Goal: Task Accomplishment & Management: Use online tool/utility

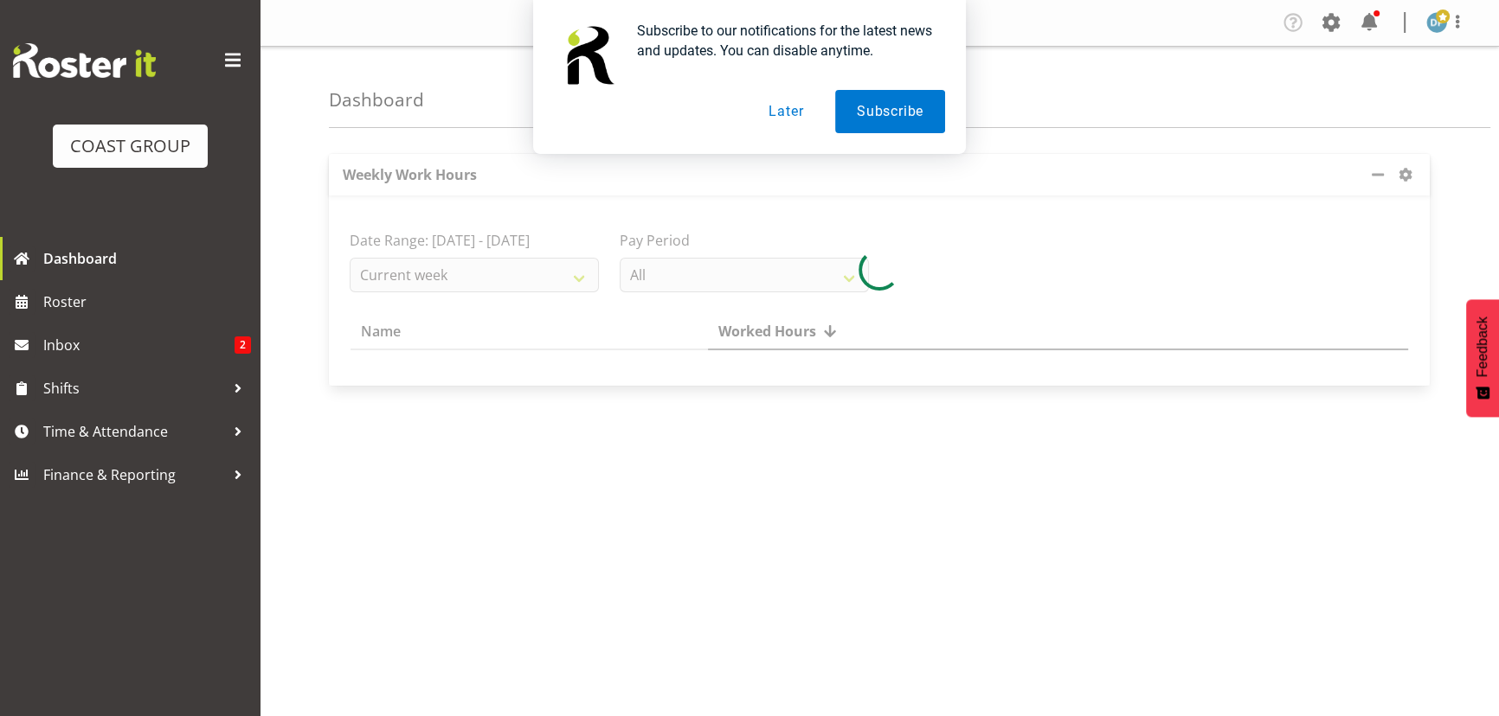
click at [768, 112] on button "Later" at bounding box center [786, 111] width 78 height 43
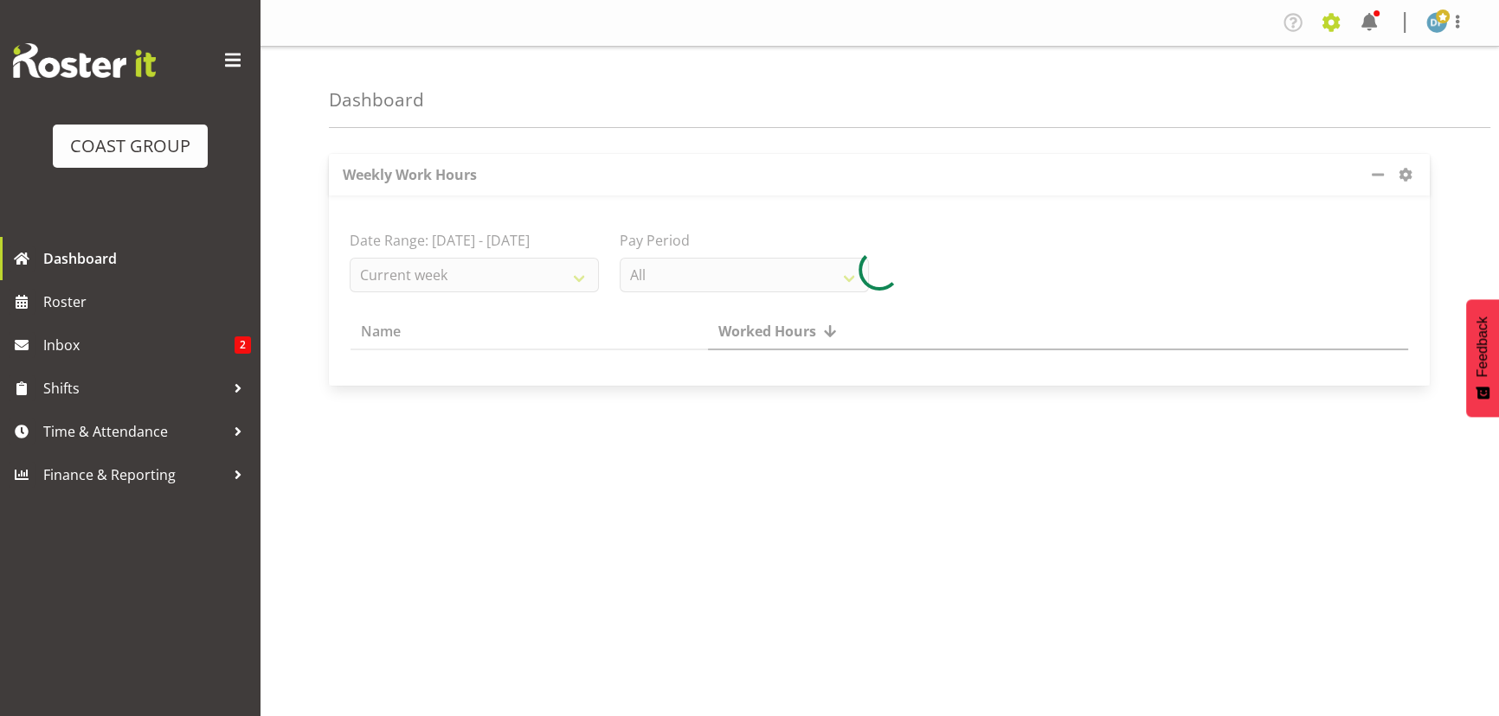
click at [1322, 15] on span at bounding box center [1331, 23] width 28 height 28
click at [1247, 94] on link "Jobs" at bounding box center [1262, 94] width 166 height 31
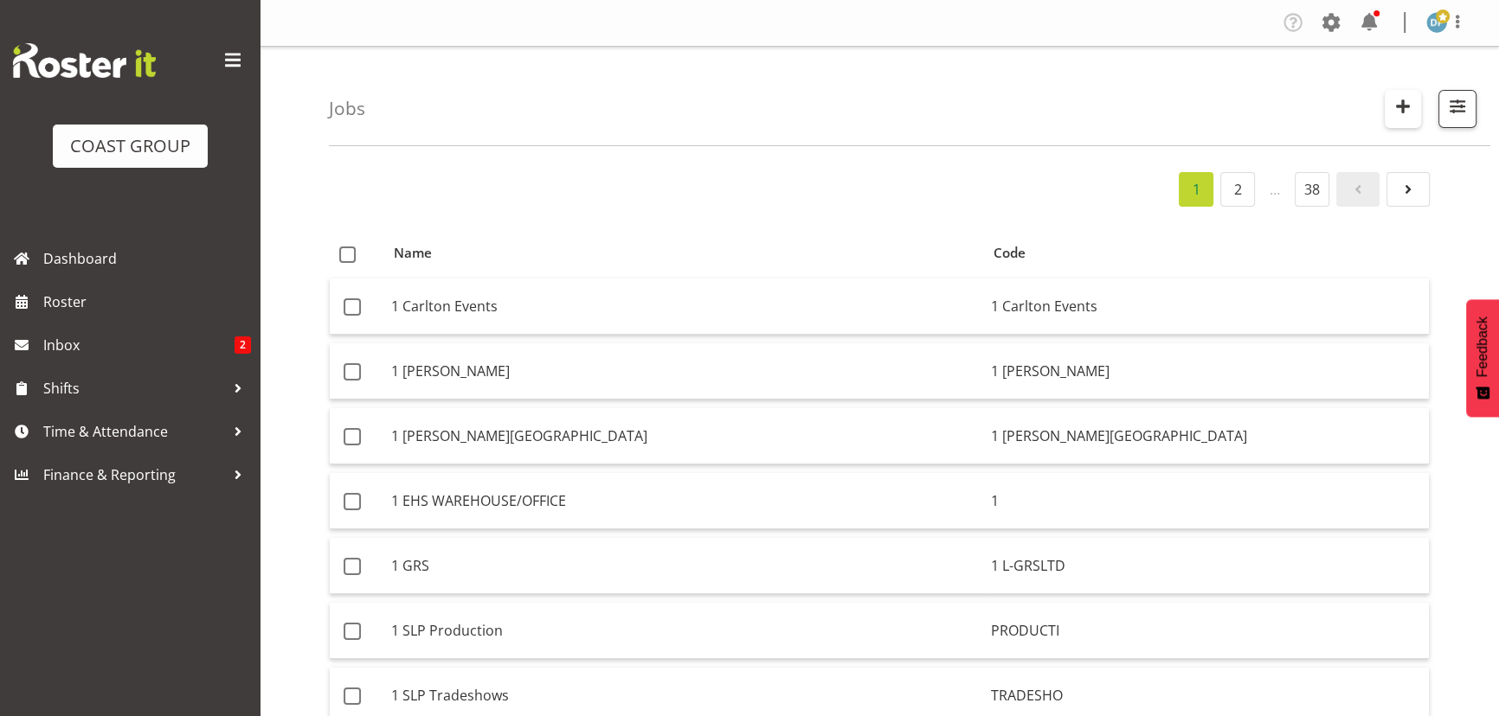
click at [1408, 107] on span "button" at bounding box center [1402, 106] width 22 height 22
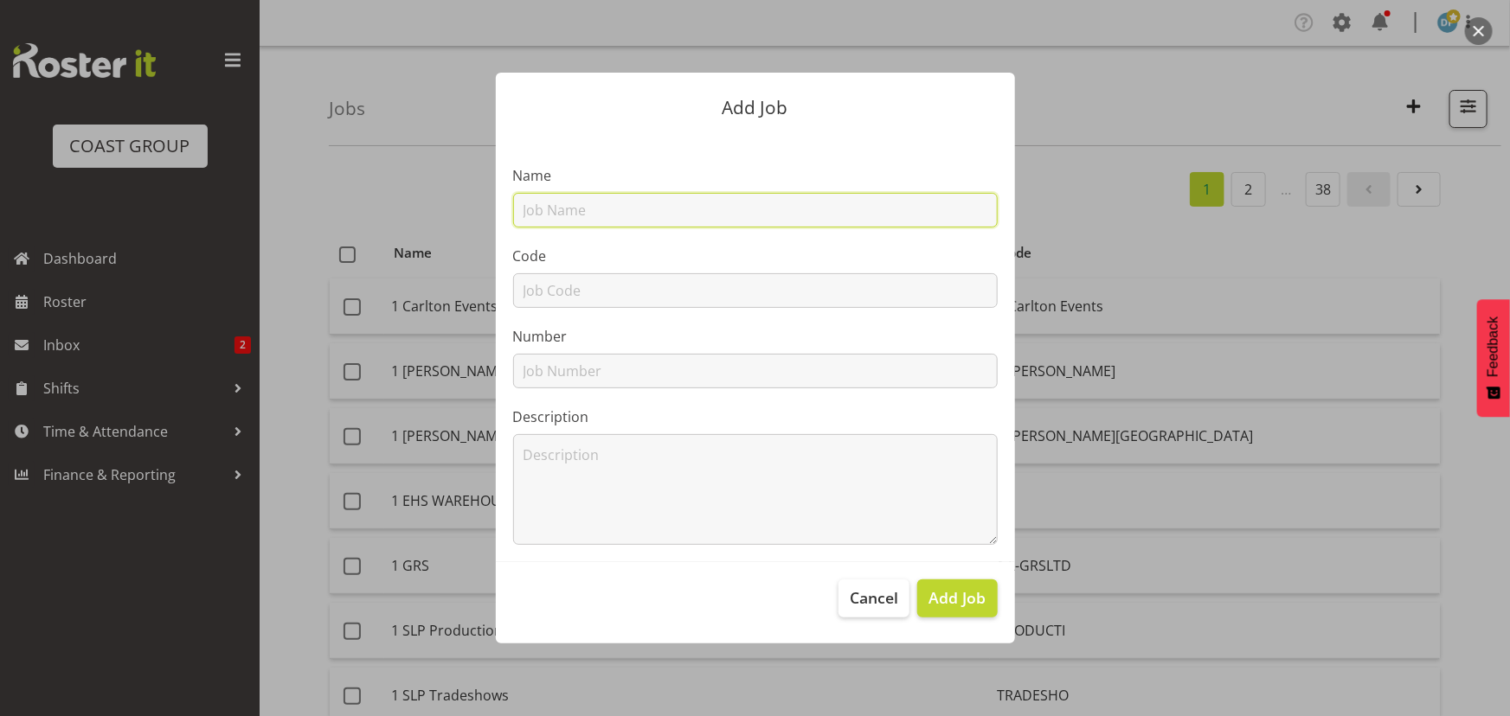
click at [727, 217] on input "text" at bounding box center [755, 210] width 485 height 35
type input "22510025 - [PERSON_NAME] @ NZACA"
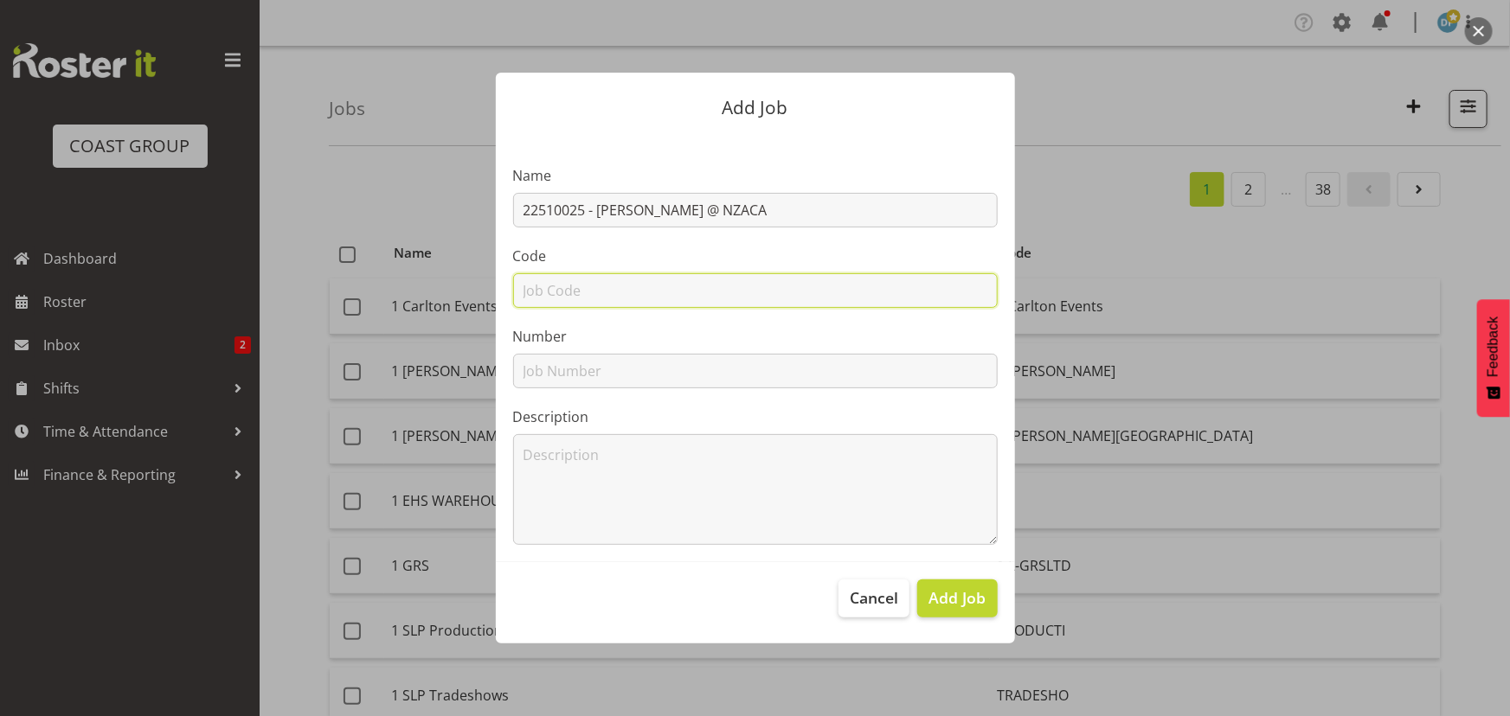
click at [671, 293] on input "text" at bounding box center [755, 290] width 485 height 35
type input "22510025"
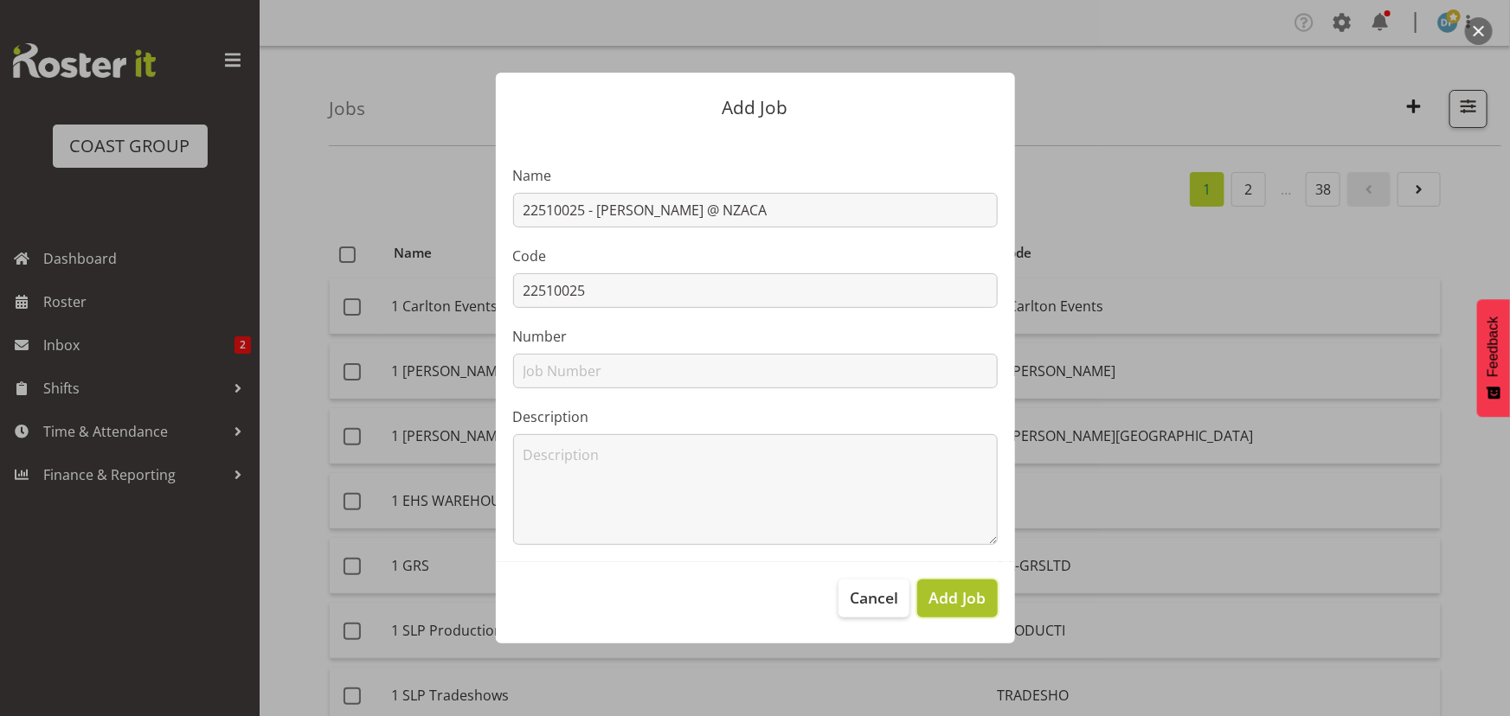
click at [929, 593] on span "Add Job" at bounding box center [957, 598] width 57 height 22
